Goal: Find specific page/section: Find specific page/section

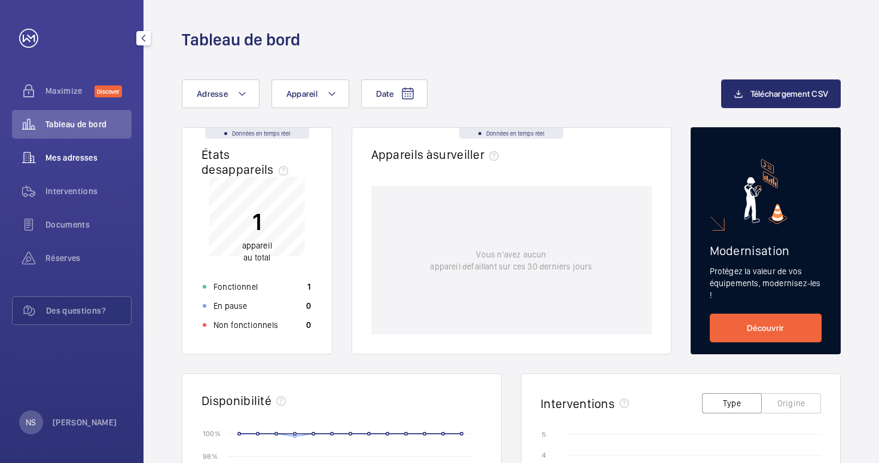
click at [80, 154] on span "Mes adresses" at bounding box center [88, 158] width 86 height 12
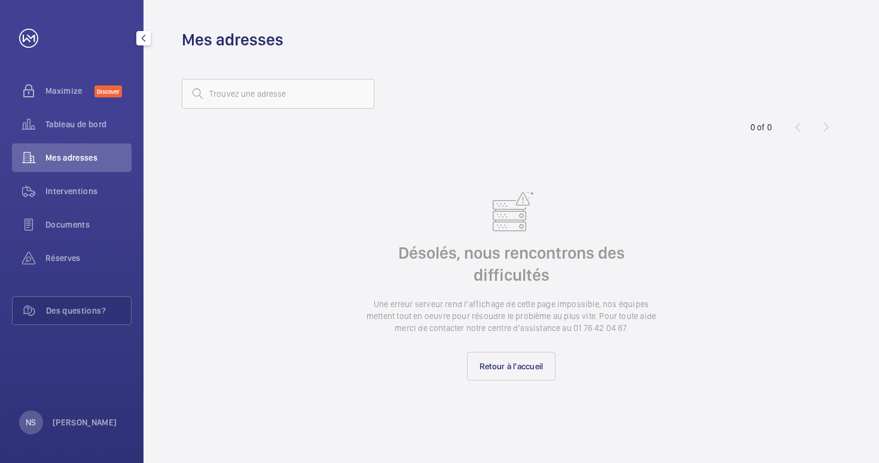
click at [73, 160] on span "Mes adresses" at bounding box center [88, 158] width 86 height 12
click at [77, 192] on span "Interventions" at bounding box center [88, 191] width 86 height 12
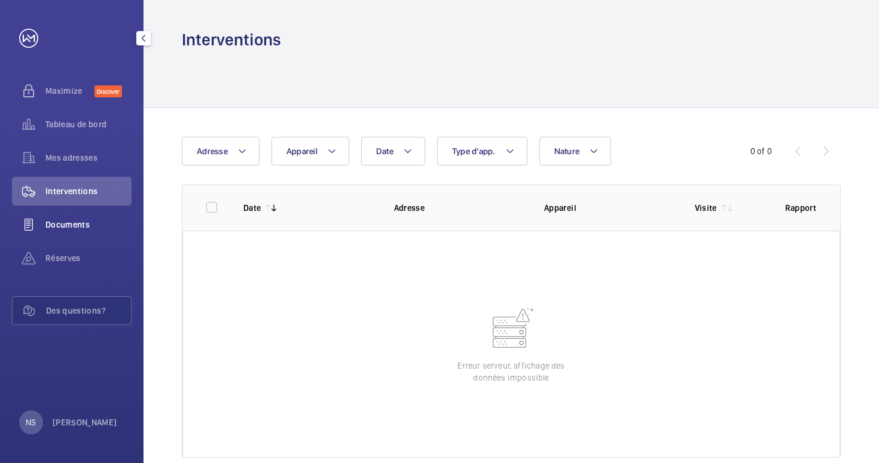
click at [74, 221] on span "Documents" at bounding box center [88, 225] width 86 height 12
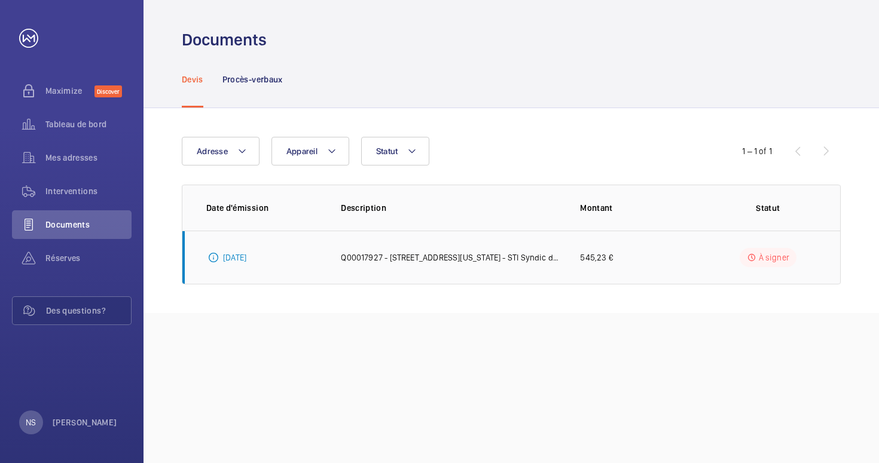
click at [288, 254] on td "[DATE]" at bounding box center [251, 258] width 139 height 54
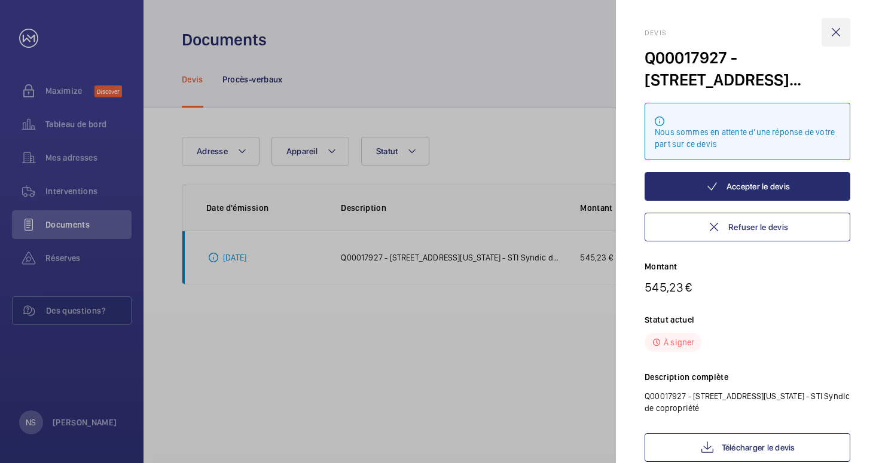
click at [833, 29] on wm-front-icon-button at bounding box center [835, 32] width 29 height 29
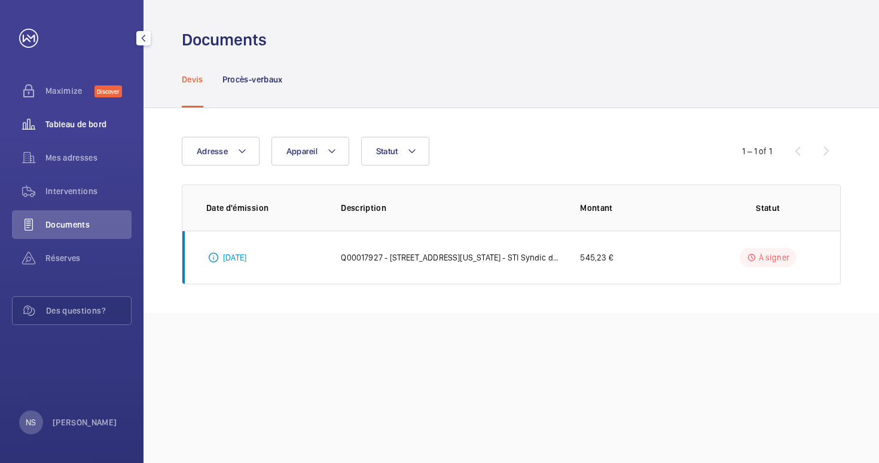
click at [89, 124] on span "Tableau de bord" at bounding box center [88, 124] width 86 height 12
